Goal: Task Accomplishment & Management: Complete application form

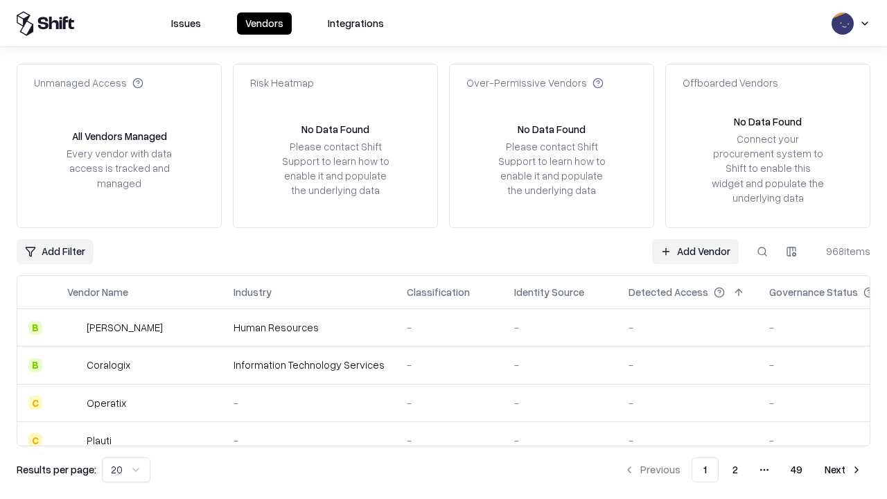
click at [695, 251] on link "Add Vendor" at bounding box center [695, 251] width 87 height 25
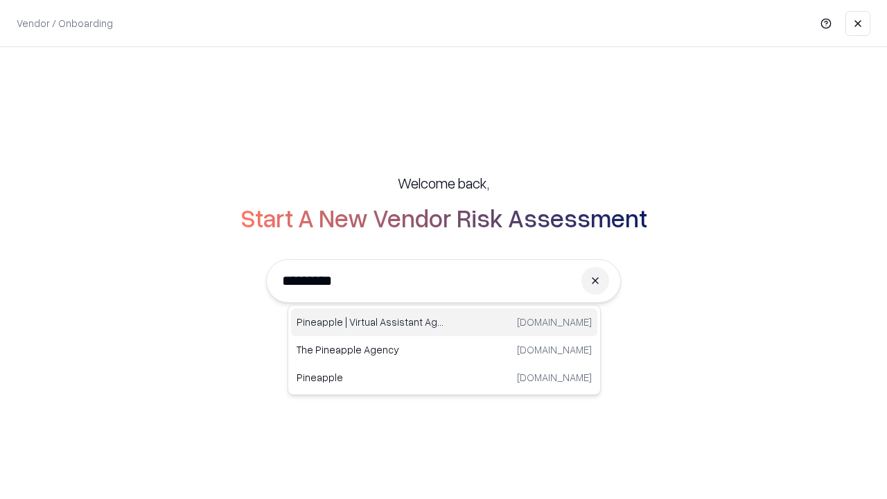
click at [444, 322] on div "Pineapple | Virtual Assistant Agency [DOMAIN_NAME]" at bounding box center [444, 322] width 306 height 28
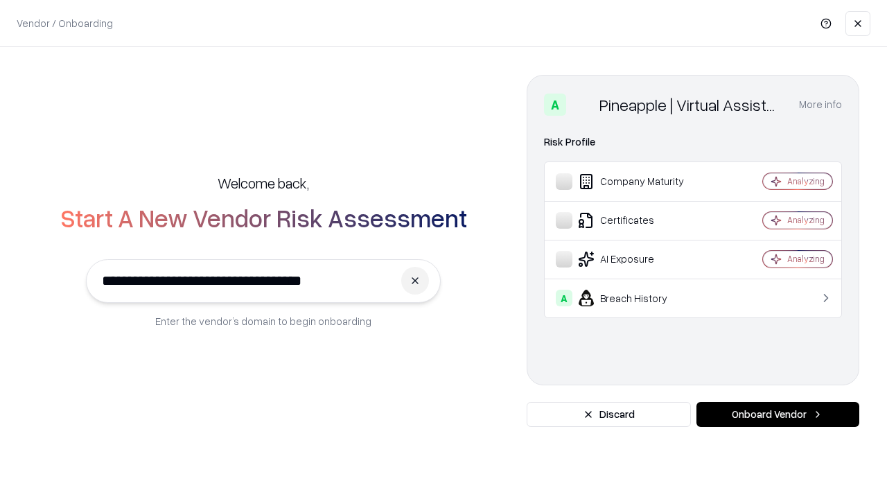
type input "**********"
click at [777, 414] on button "Onboard Vendor" at bounding box center [777, 414] width 163 height 25
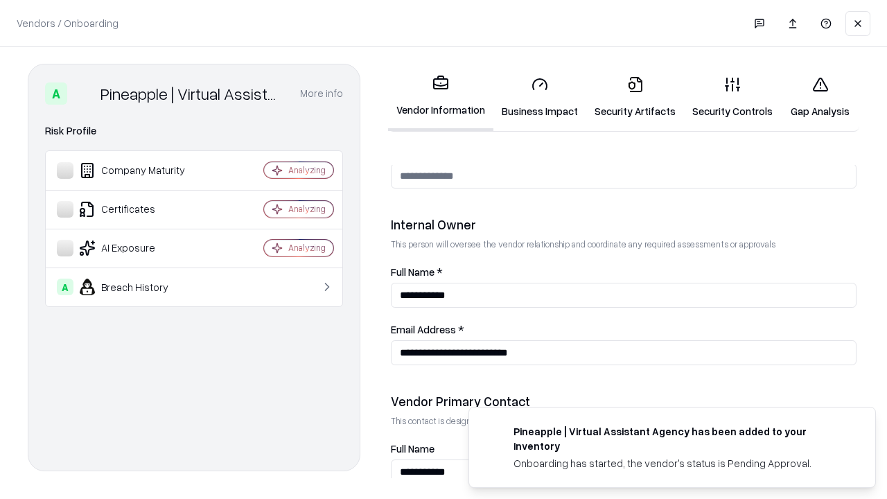
scroll to position [718, 0]
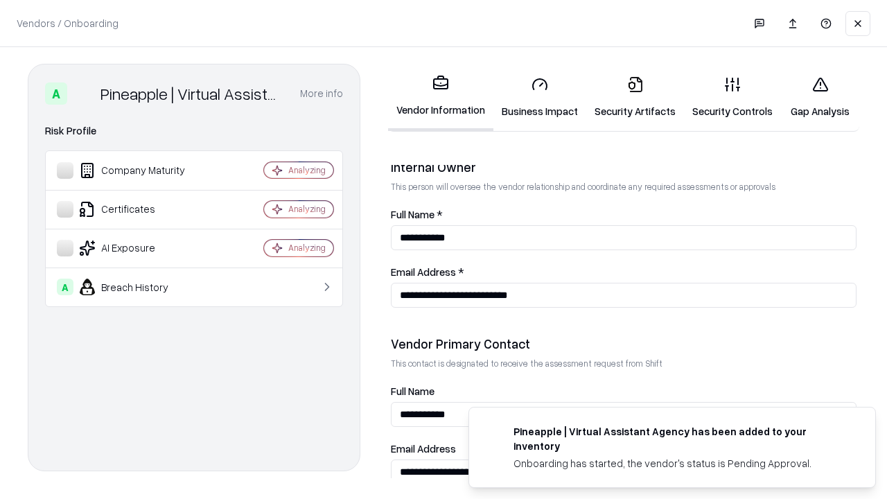
click at [540, 97] on link "Business Impact" at bounding box center [539, 97] width 93 height 64
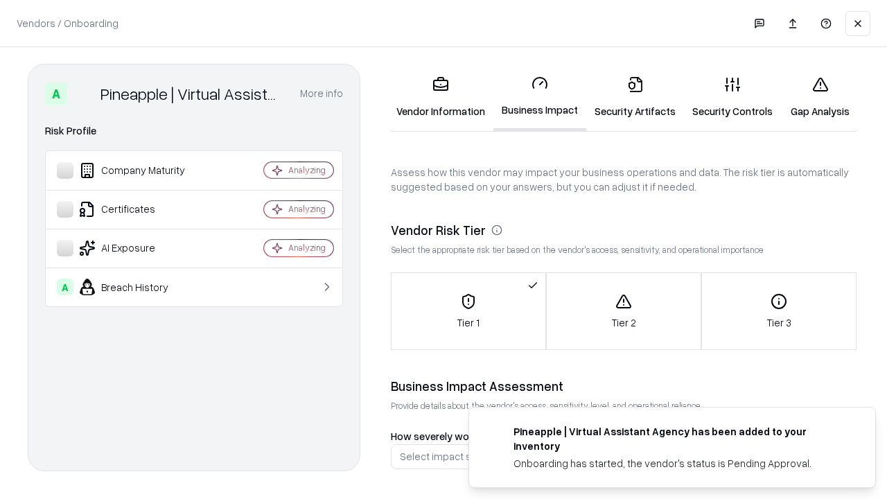
click at [819, 97] on link "Gap Analysis" at bounding box center [820, 97] width 78 height 64
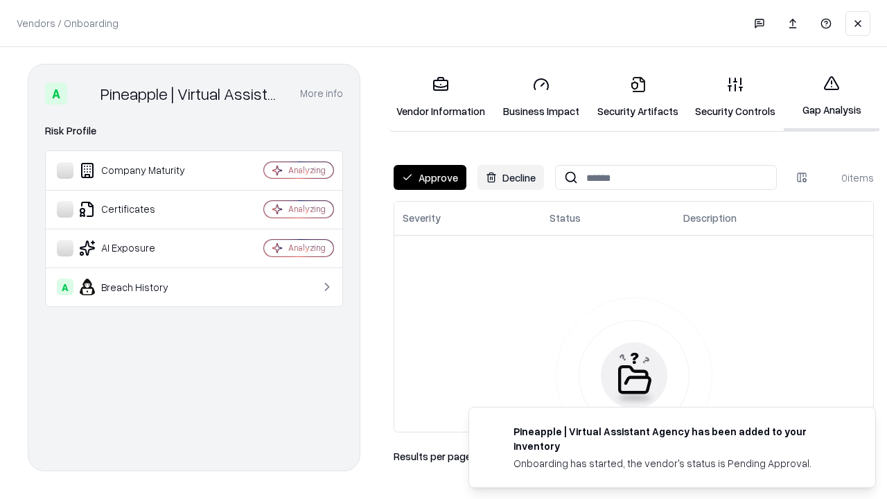
click at [429, 177] on button "Approve" at bounding box center [429, 177] width 73 height 25
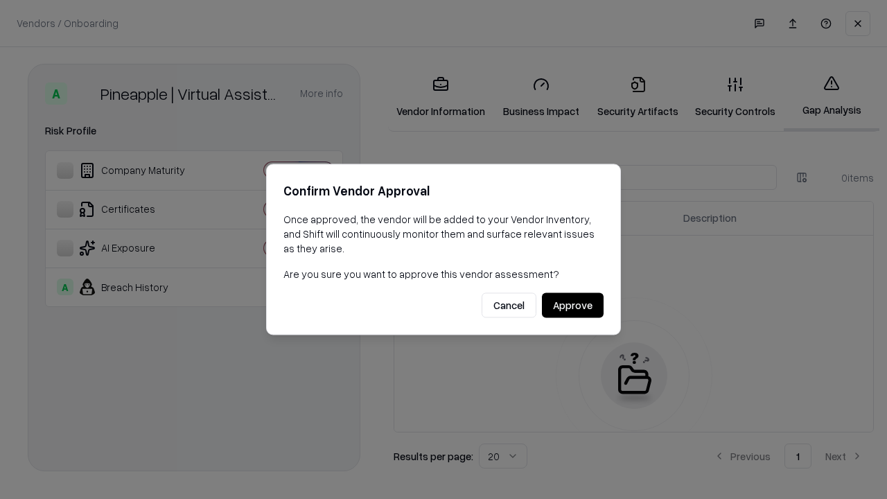
click at [572, 305] on button "Approve" at bounding box center [573, 305] width 62 height 25
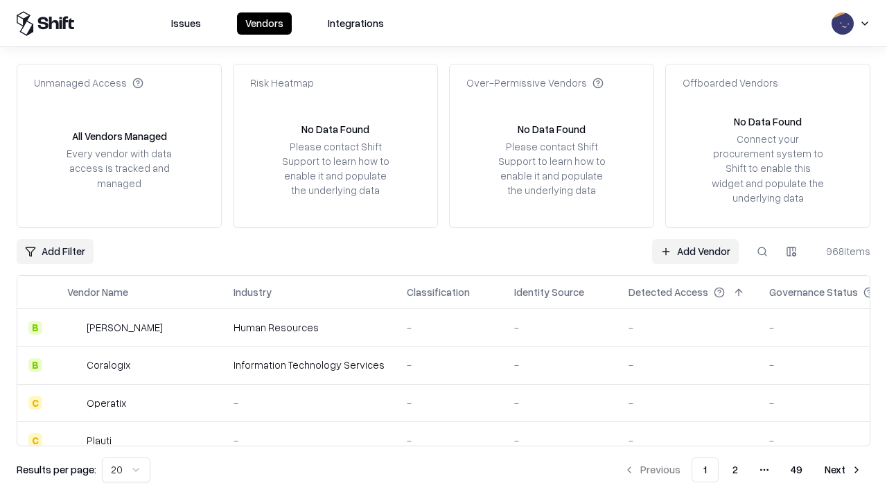
type input "**********"
click at [695, 251] on link "Add Vendor" at bounding box center [695, 251] width 87 height 25
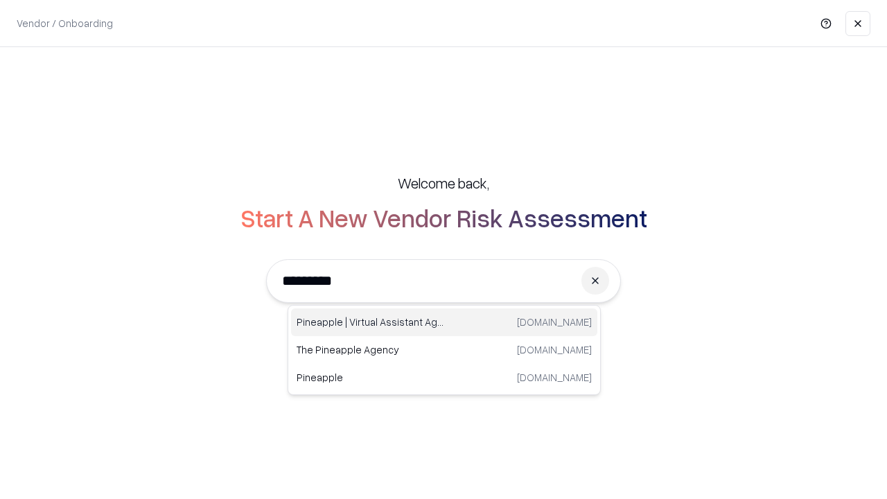
click at [444, 322] on div "Pineapple | Virtual Assistant Agency [DOMAIN_NAME]" at bounding box center [444, 322] width 306 height 28
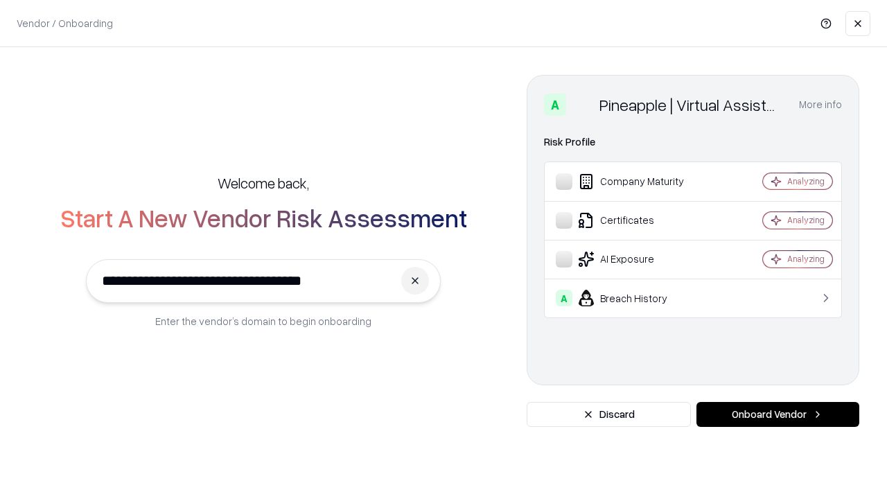
type input "**********"
click at [777, 414] on button "Onboard Vendor" at bounding box center [777, 414] width 163 height 25
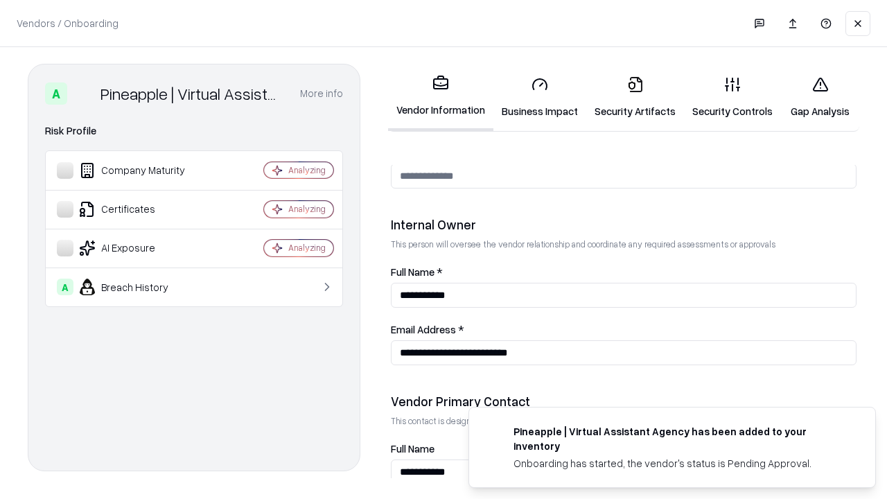
scroll to position [718, 0]
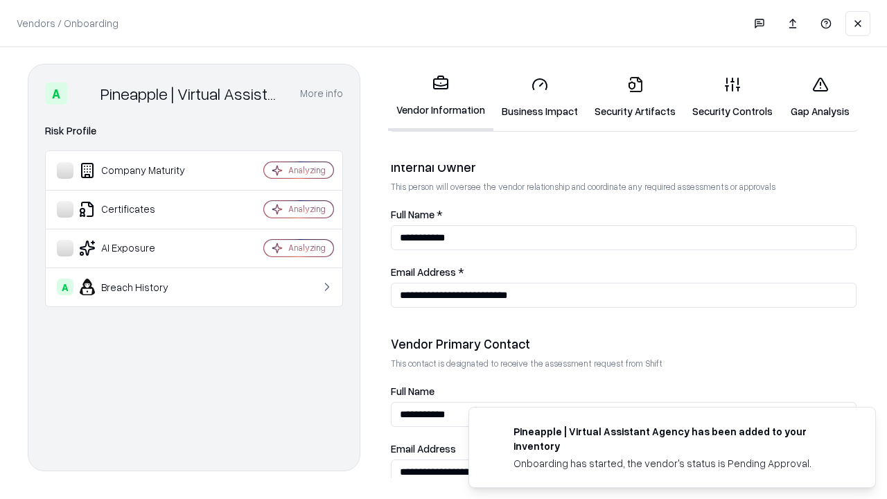
click at [819, 97] on link "Gap Analysis" at bounding box center [820, 97] width 78 height 64
